Goal: Information Seeking & Learning: Find contact information

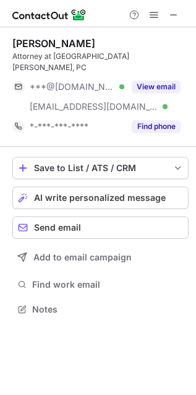
scroll to position [289, 196]
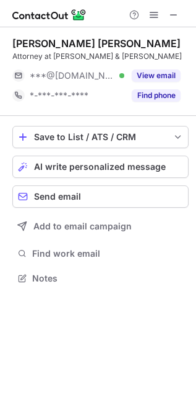
scroll to position [7, 6]
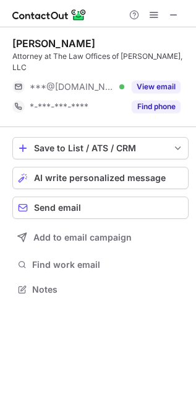
scroll to position [280, 196]
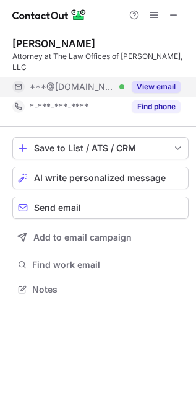
click at [155, 84] on button "View email" at bounding box center [156, 87] width 49 height 12
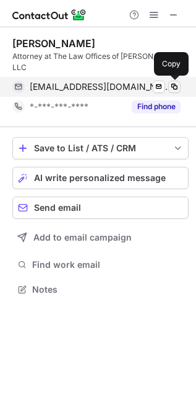
click at [179, 88] on span at bounding box center [175, 87] width 10 height 10
click at [175, 87] on span at bounding box center [175, 87] width 10 height 10
